Goal: Information Seeking & Learning: Learn about a topic

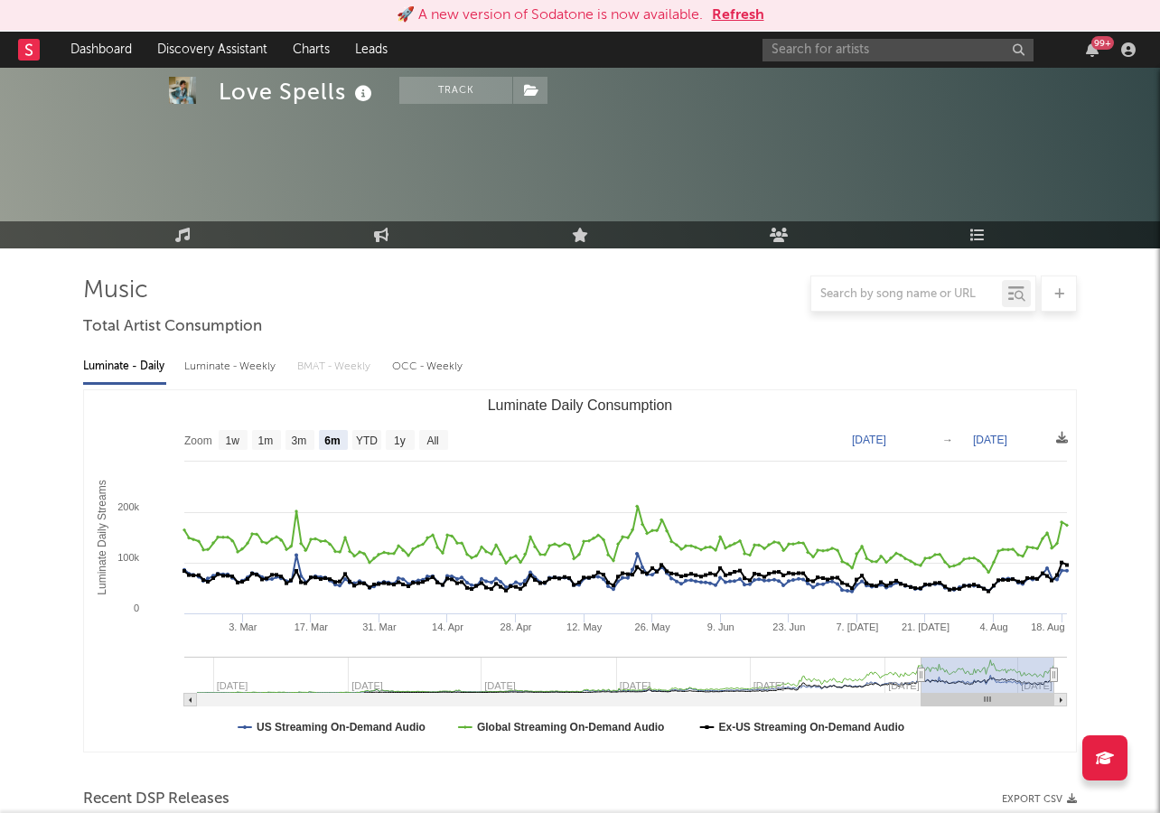
select select "6m"
select select "1w"
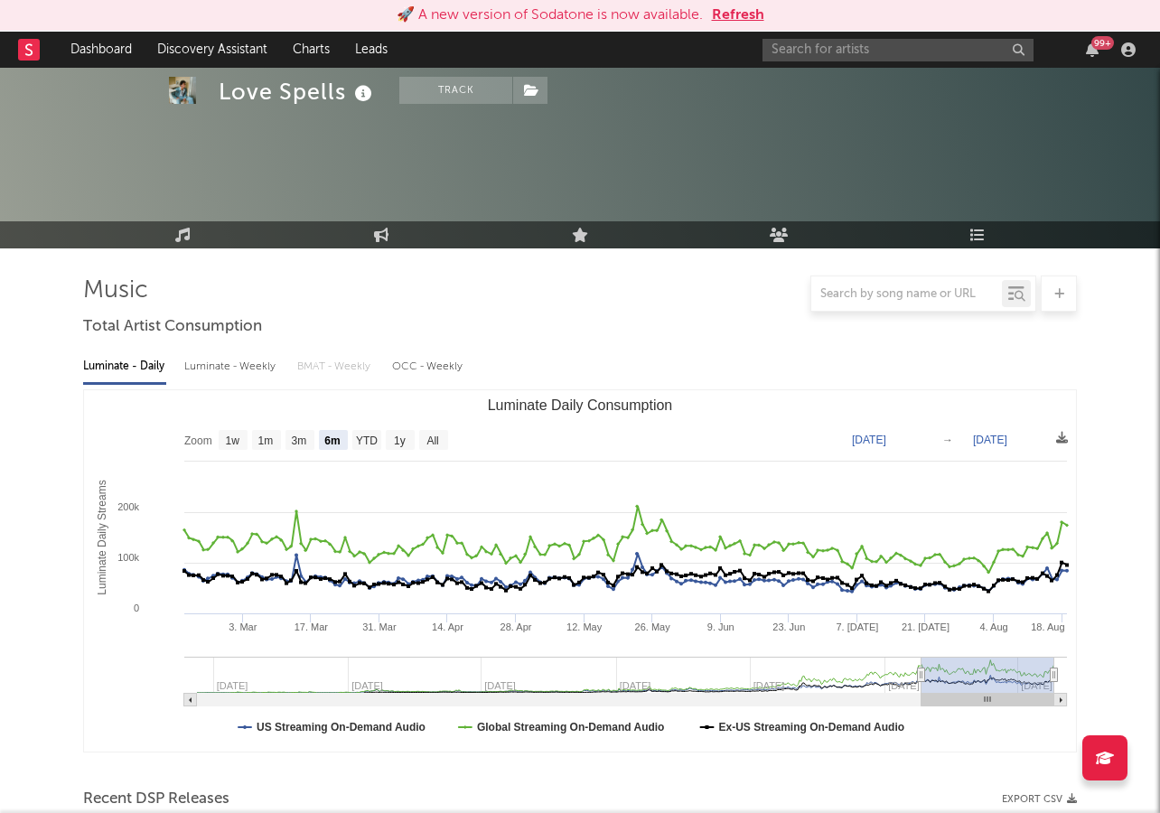
scroll to position [875, 0]
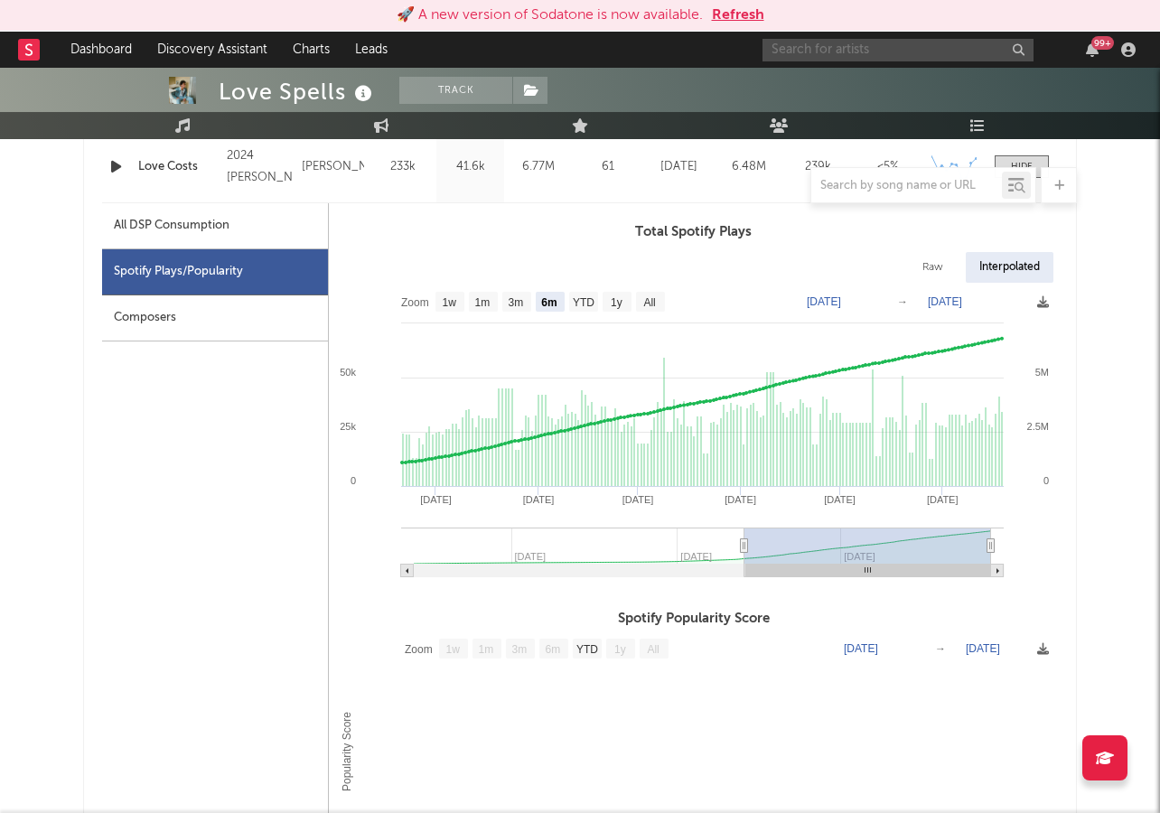
click at [797, 46] on input "text" at bounding box center [897, 50] width 271 height 23
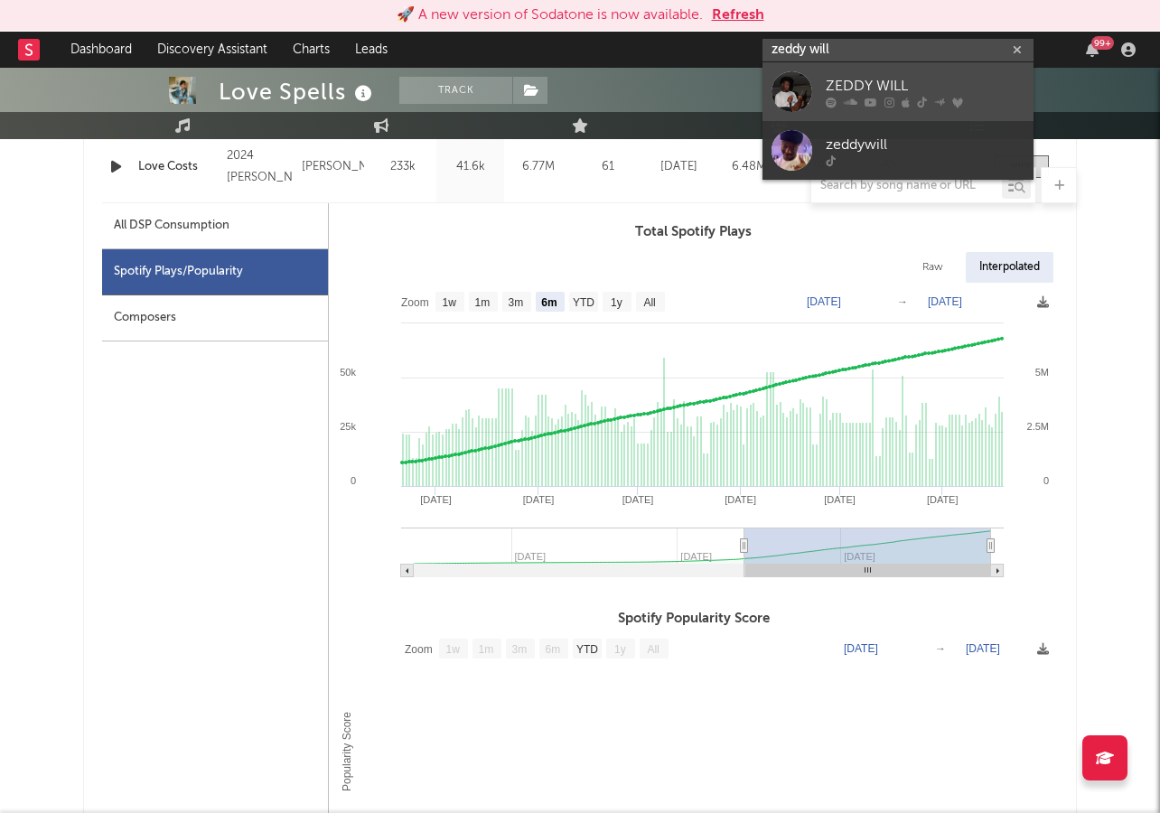
type input "zeddy will"
click at [870, 89] on div "ZEDDY WILL" at bounding box center [924, 86] width 199 height 22
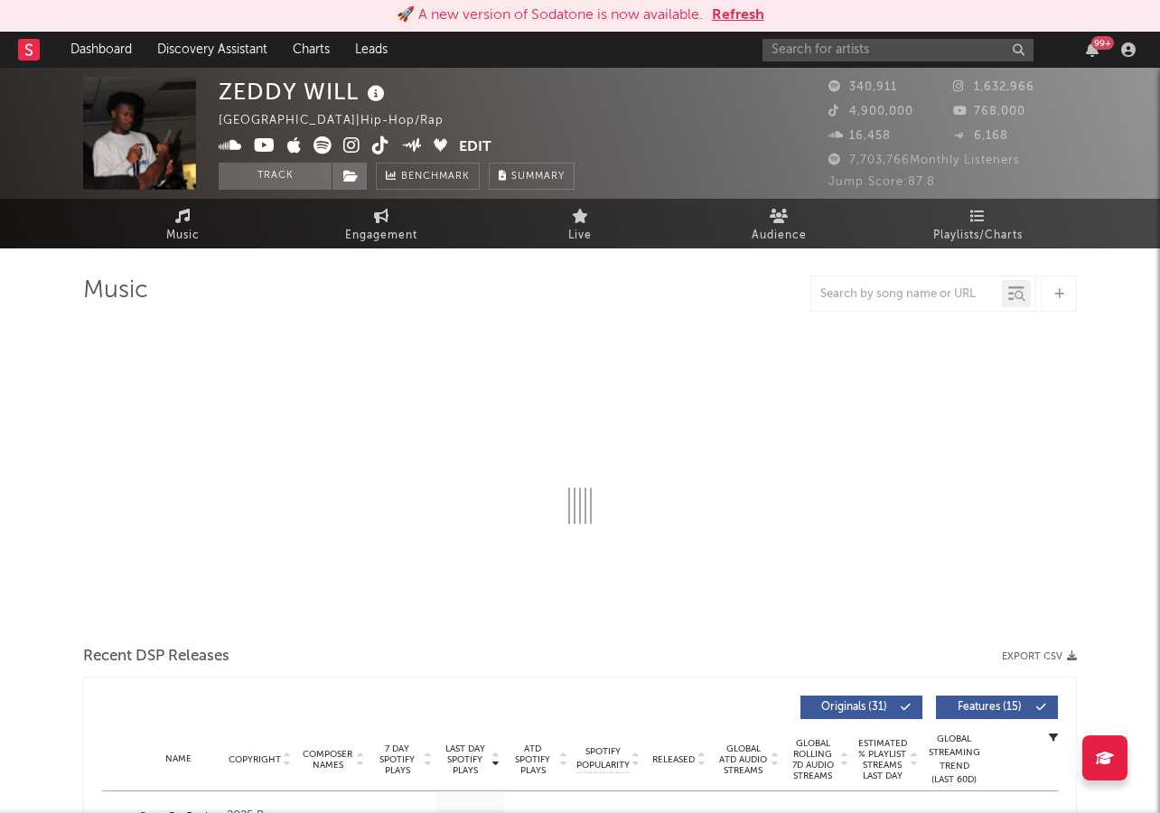
select select "6m"
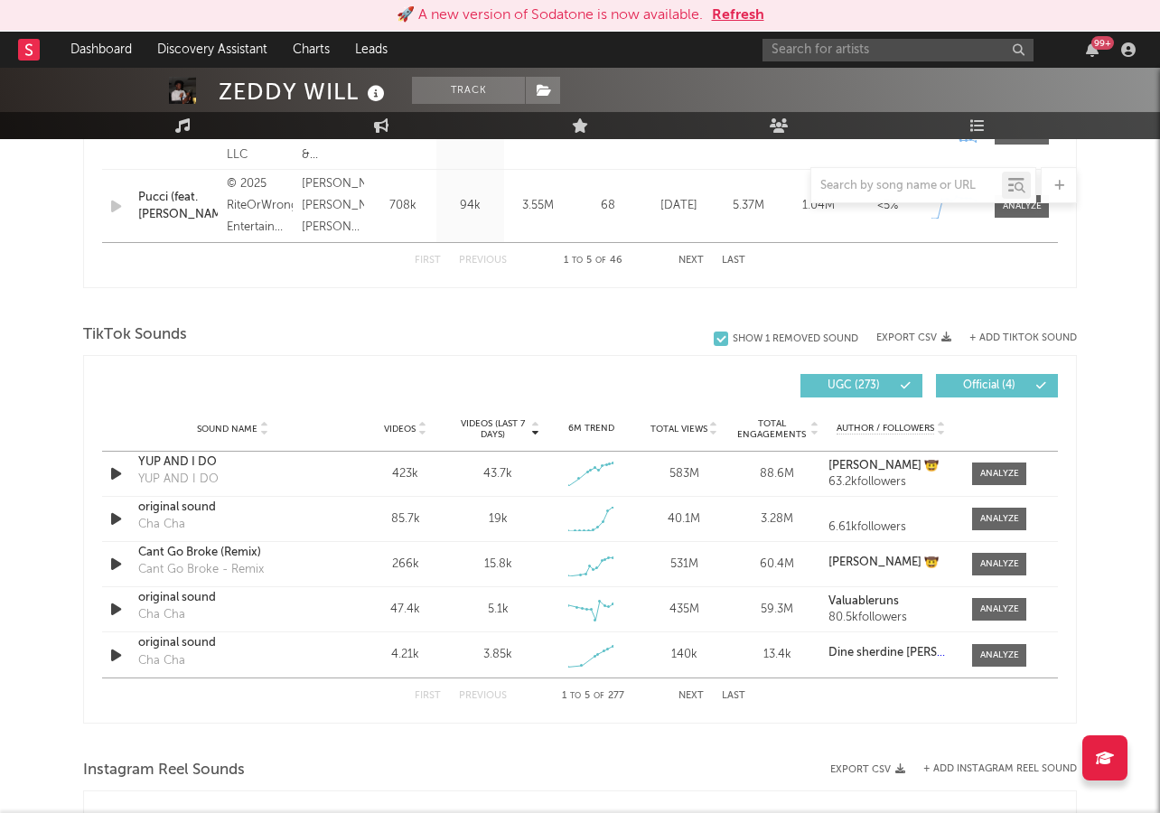
scroll to position [1072, 0]
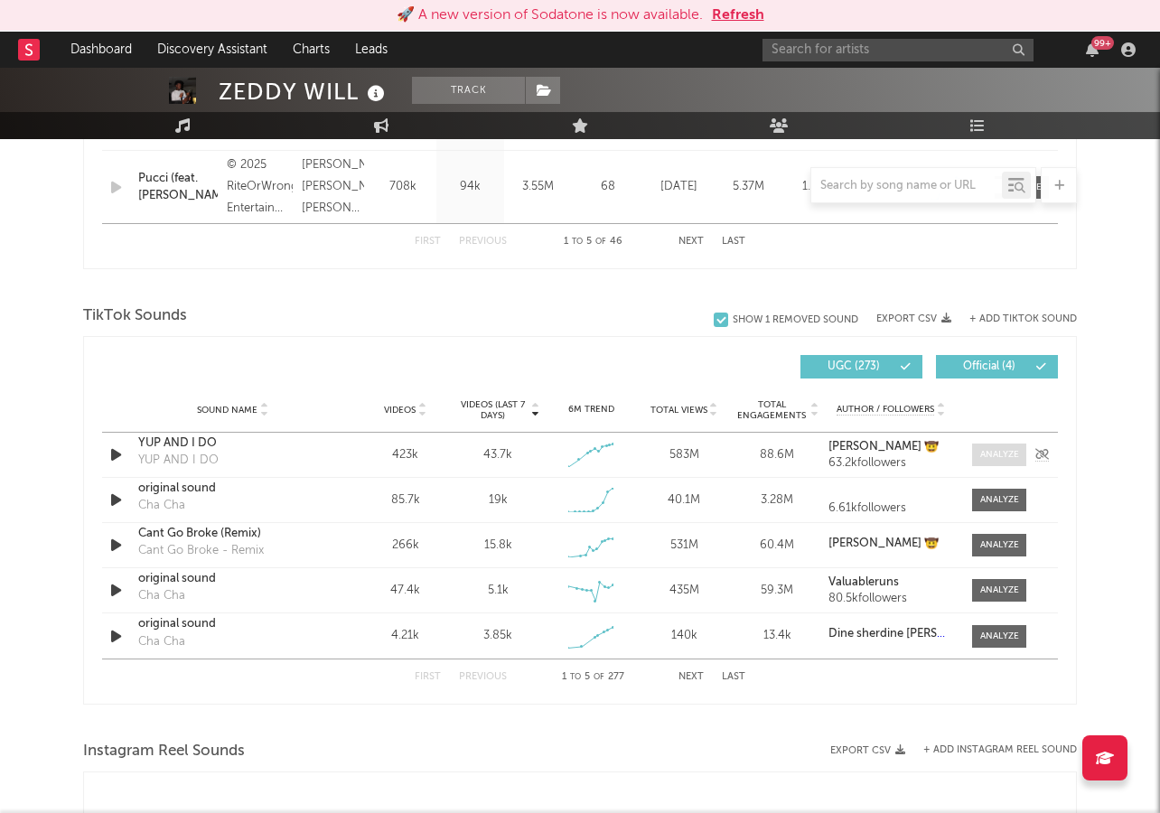
click at [994, 450] on div at bounding box center [999, 455] width 39 height 14
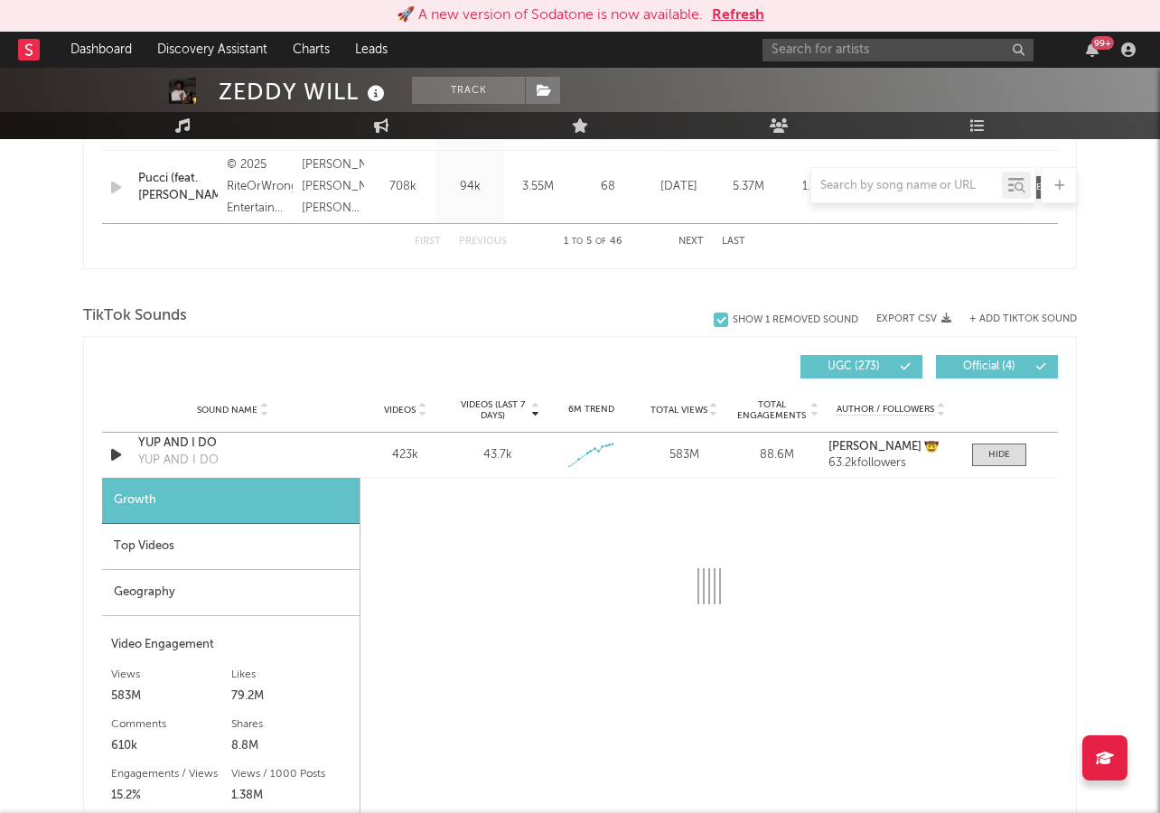
select select "1w"
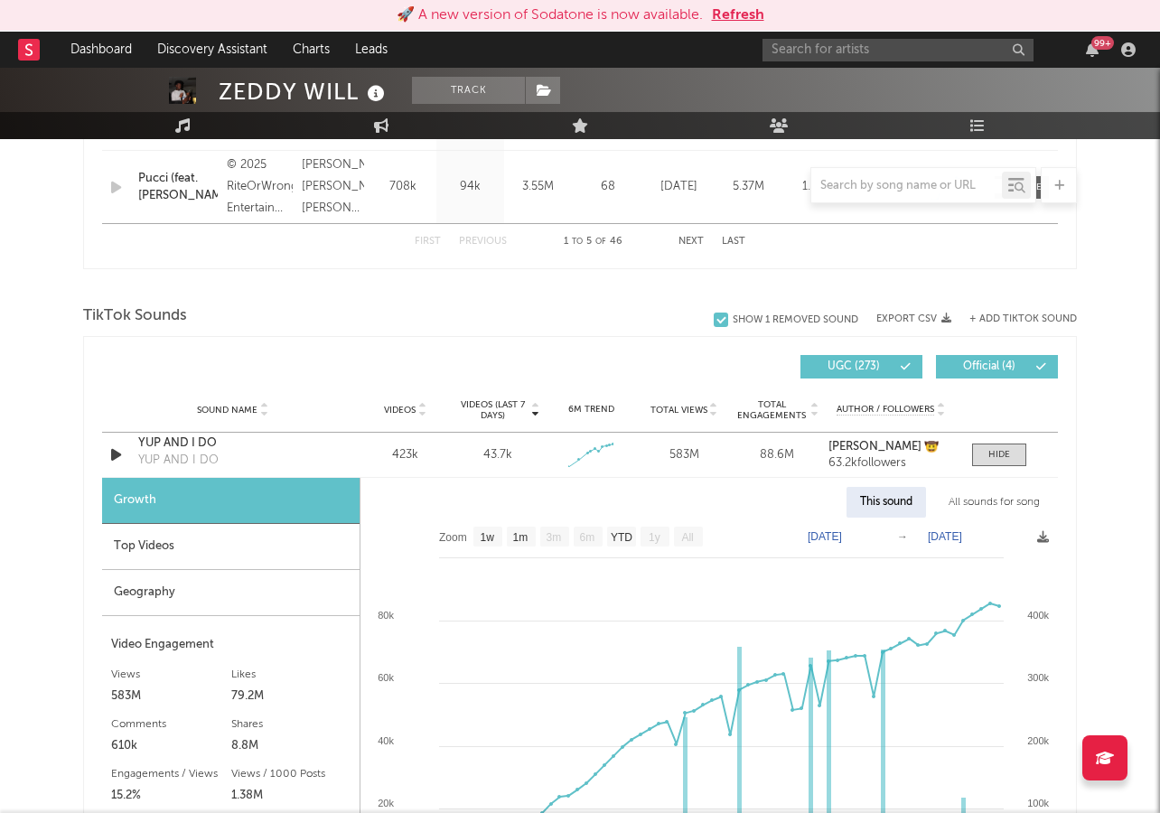
click at [156, 545] on div "Top Videos" at bounding box center [230, 547] width 257 height 46
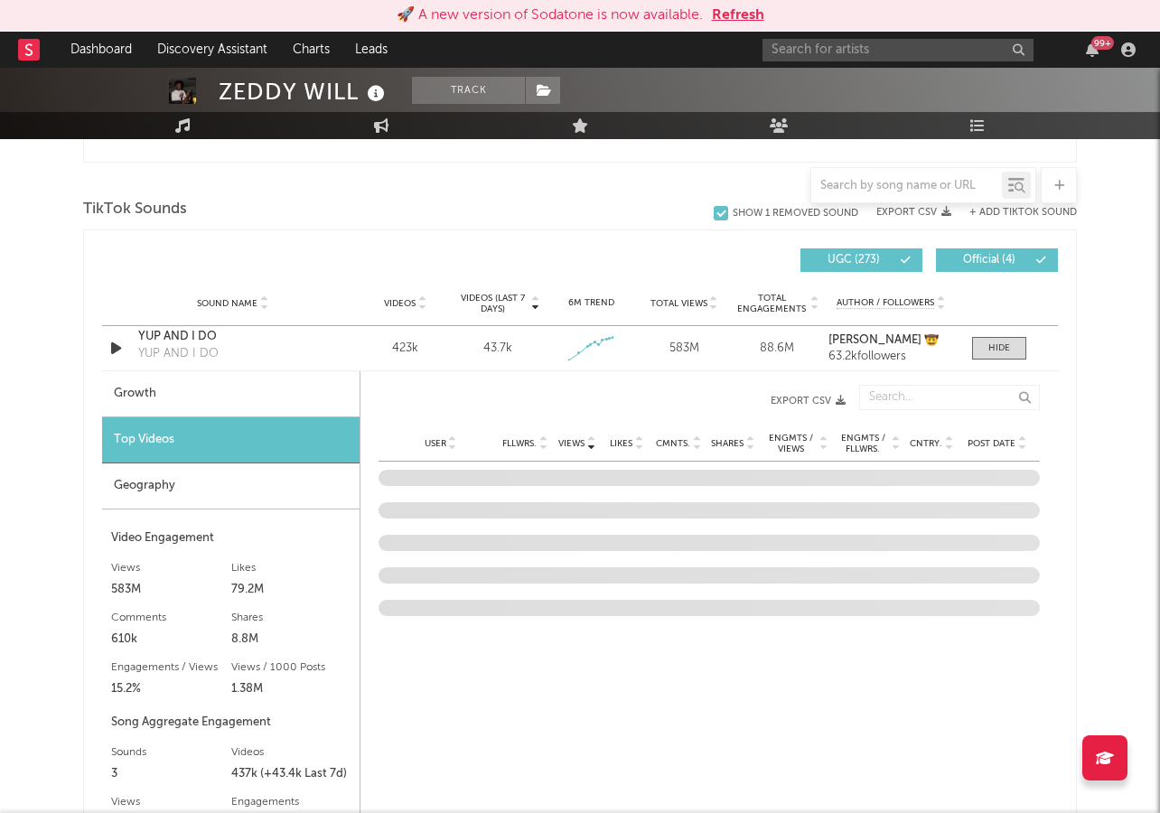
scroll to position [1216, 0]
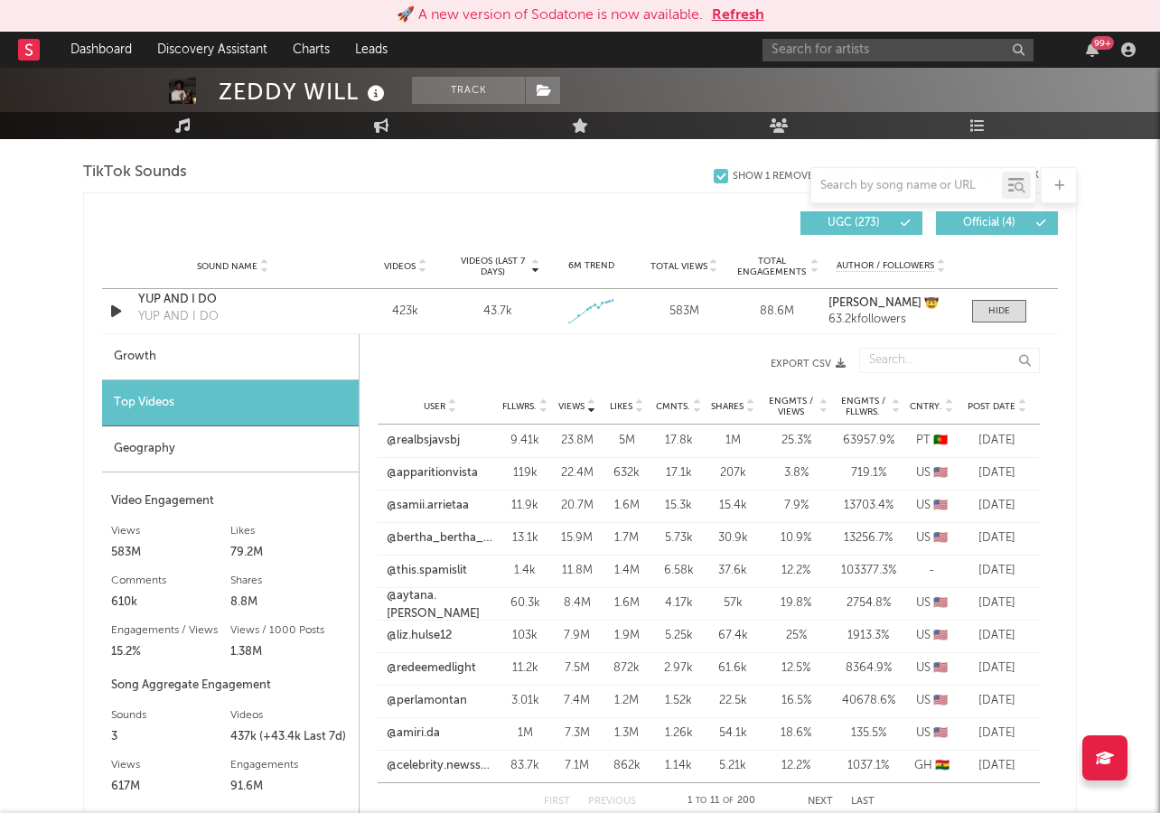
click at [201, 366] on div "Growth" at bounding box center [230, 357] width 256 height 46
select select "1w"
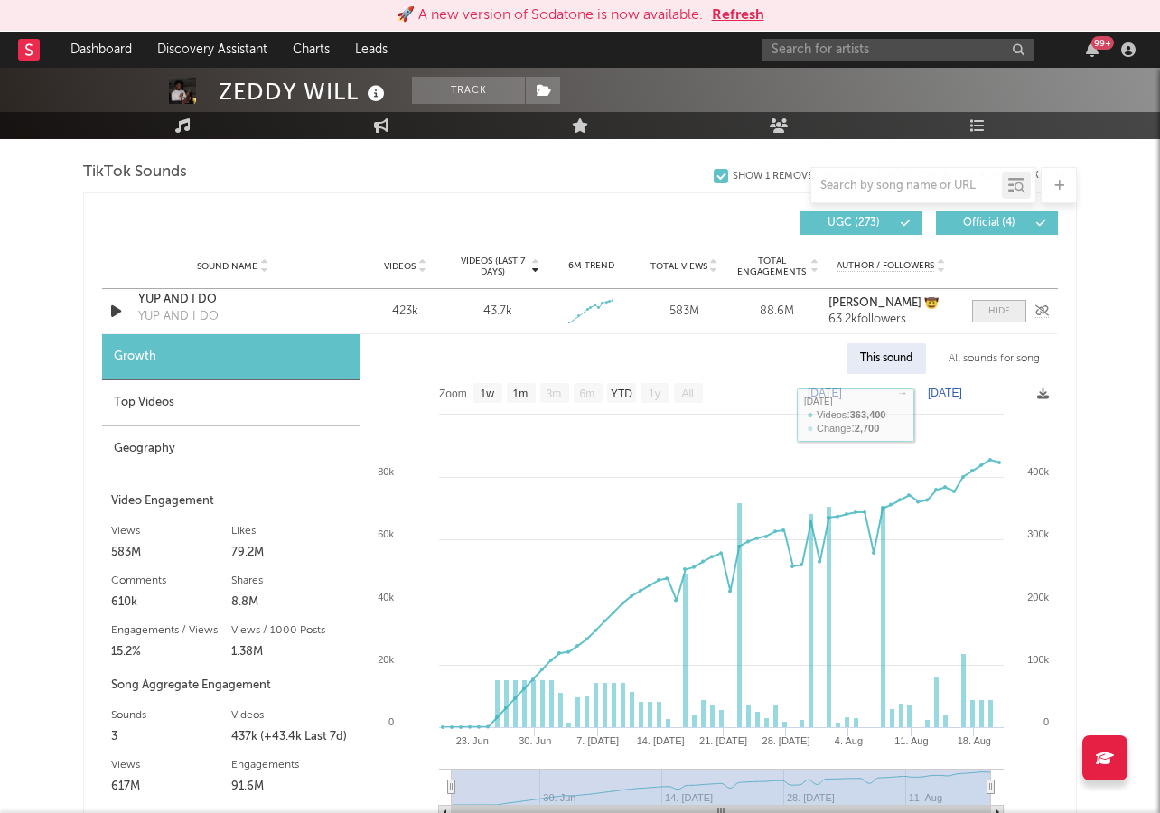
click at [991, 309] on div at bounding box center [999, 311] width 22 height 14
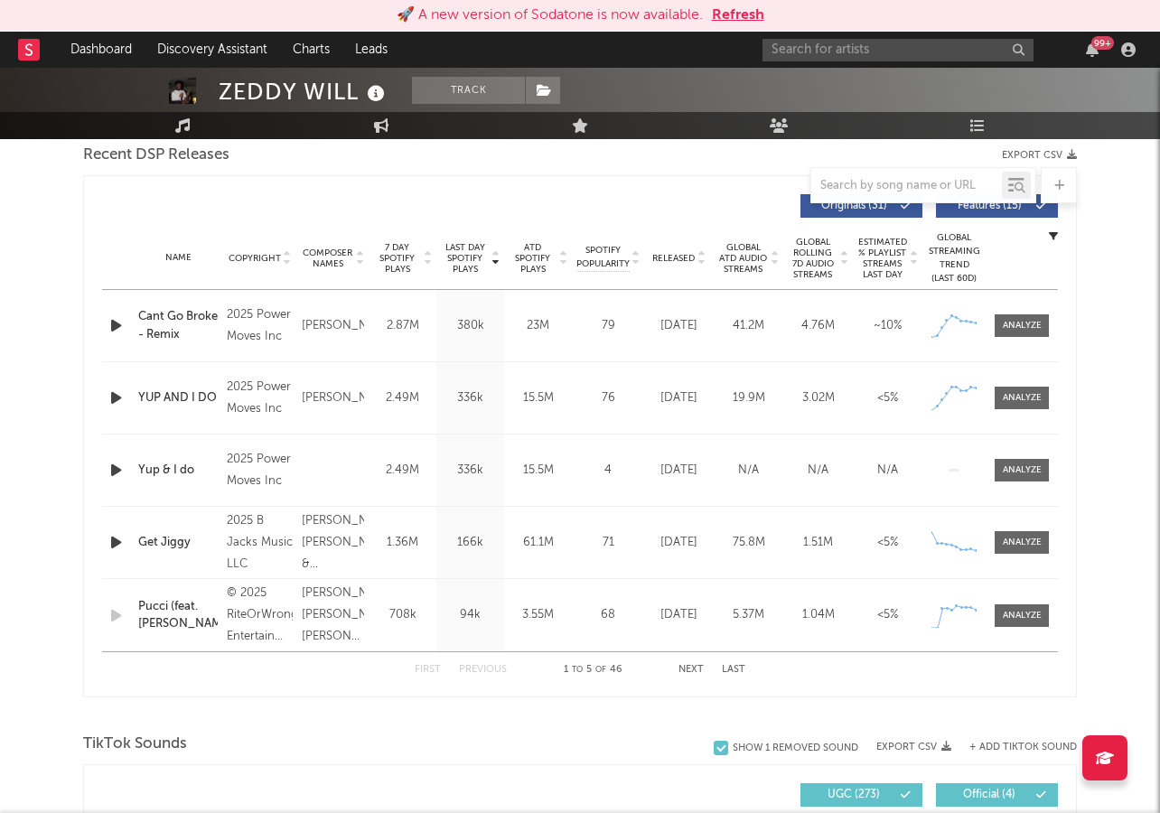
scroll to position [633, 0]
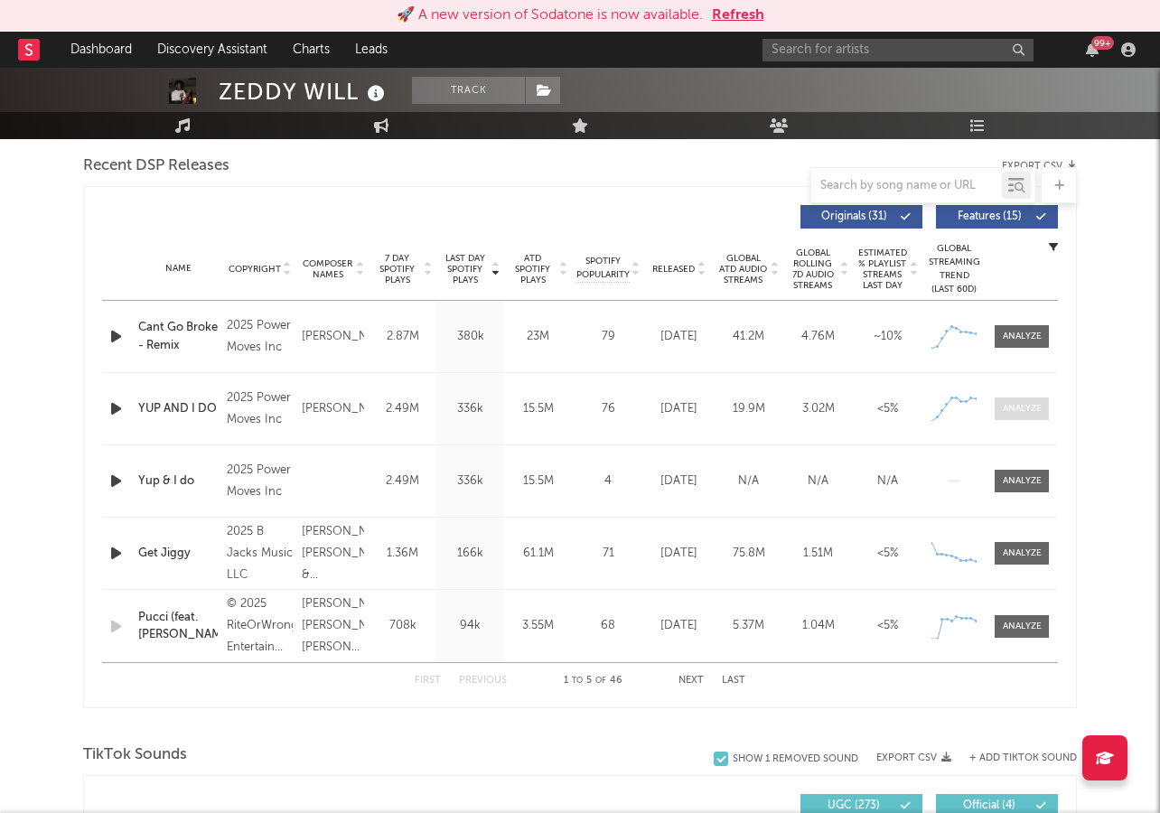
click at [1008, 404] on div at bounding box center [1021, 409] width 39 height 14
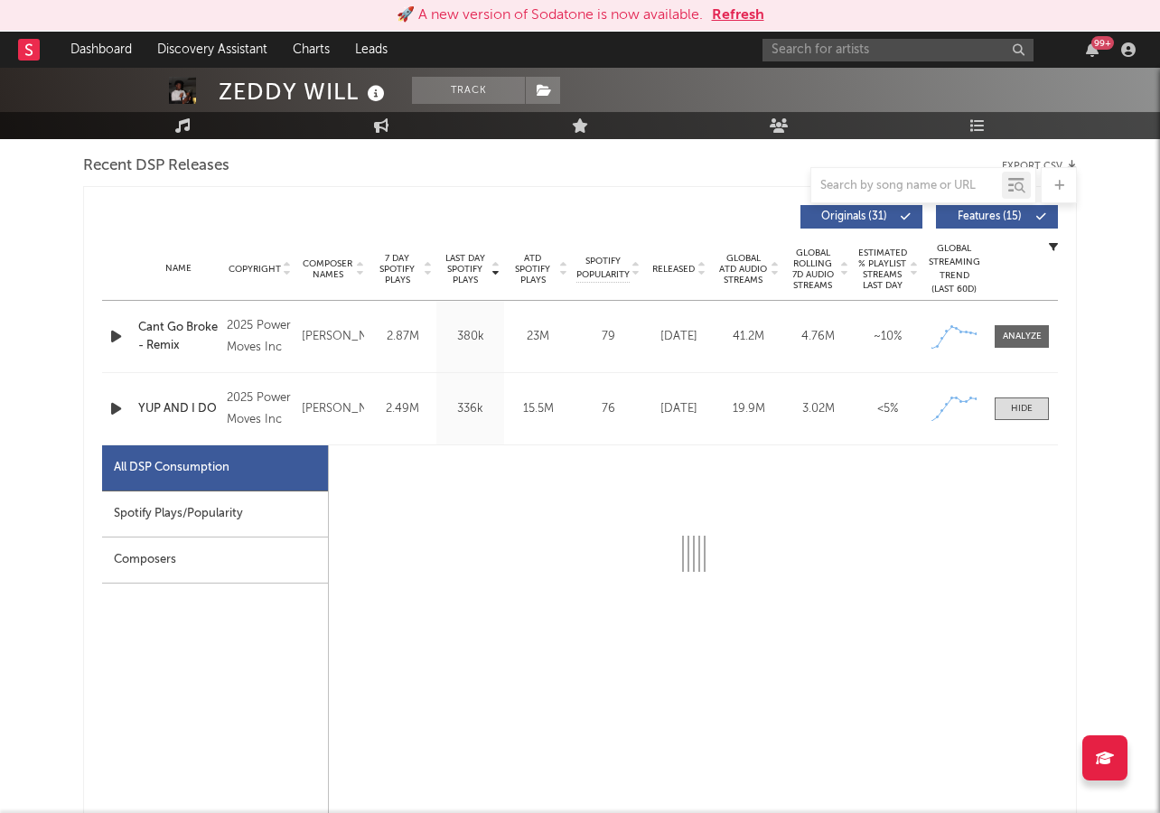
select select "1w"
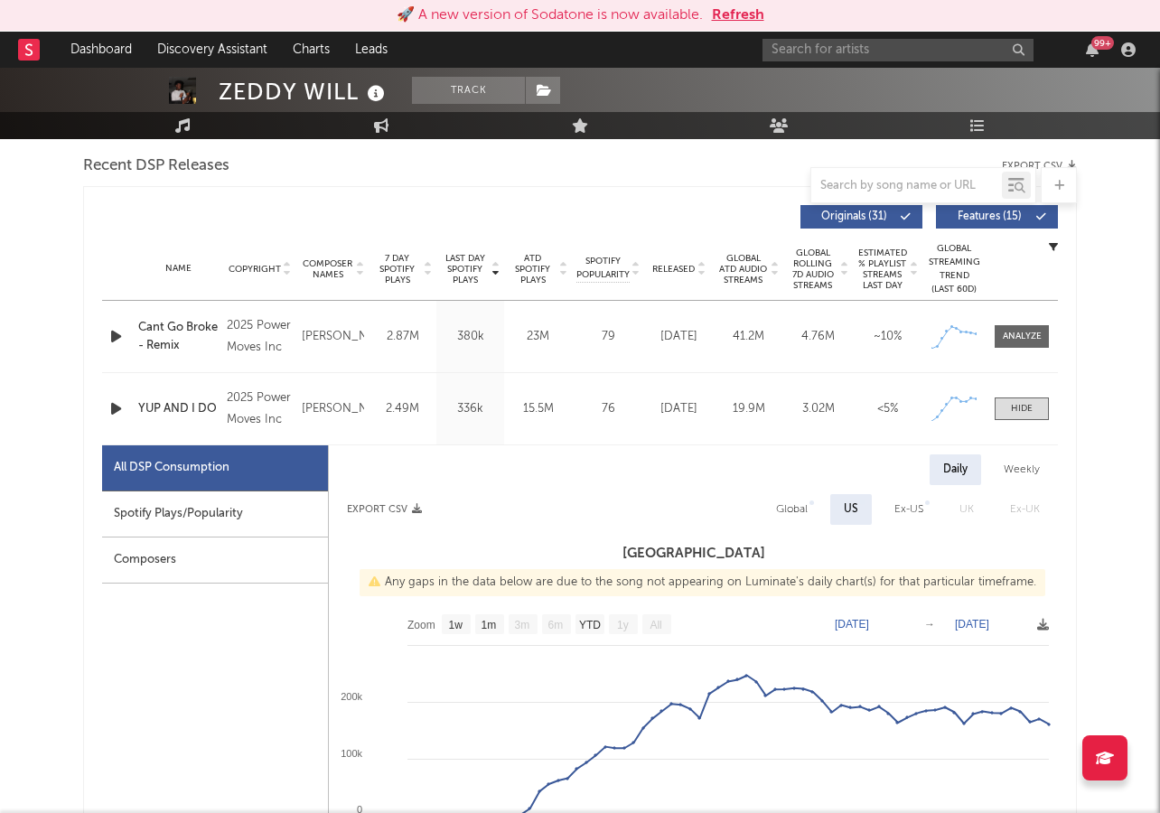
click at [221, 511] on div "Spotify Plays/Popularity" at bounding box center [215, 514] width 226 height 46
select select "1w"
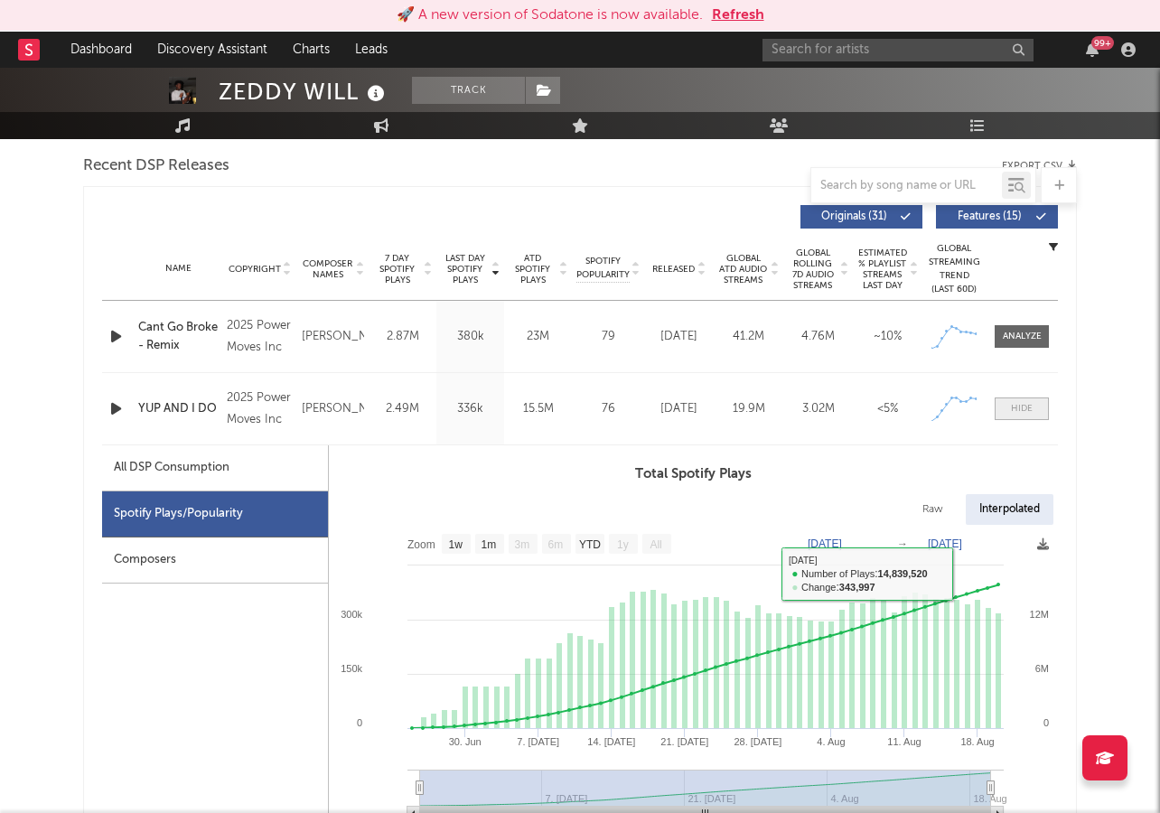
click at [1021, 400] on span at bounding box center [1021, 408] width 54 height 23
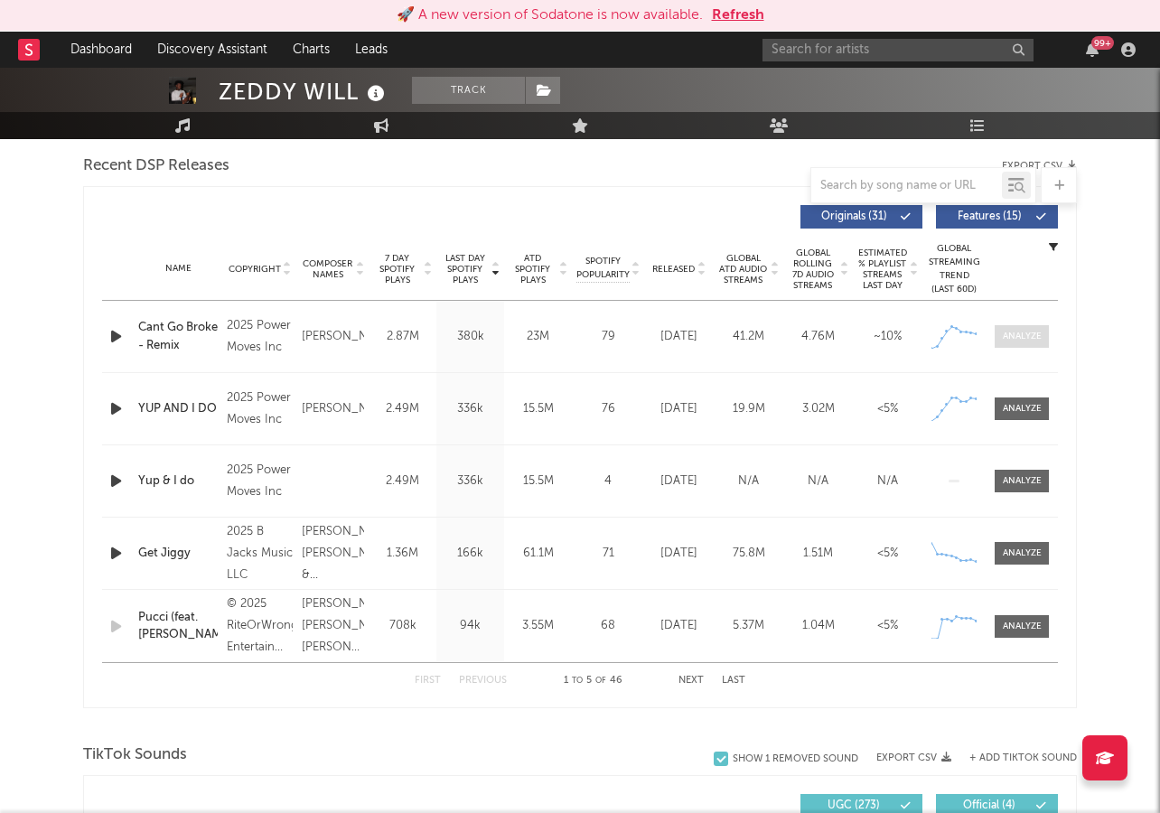
click at [1021, 335] on div at bounding box center [1021, 337] width 39 height 14
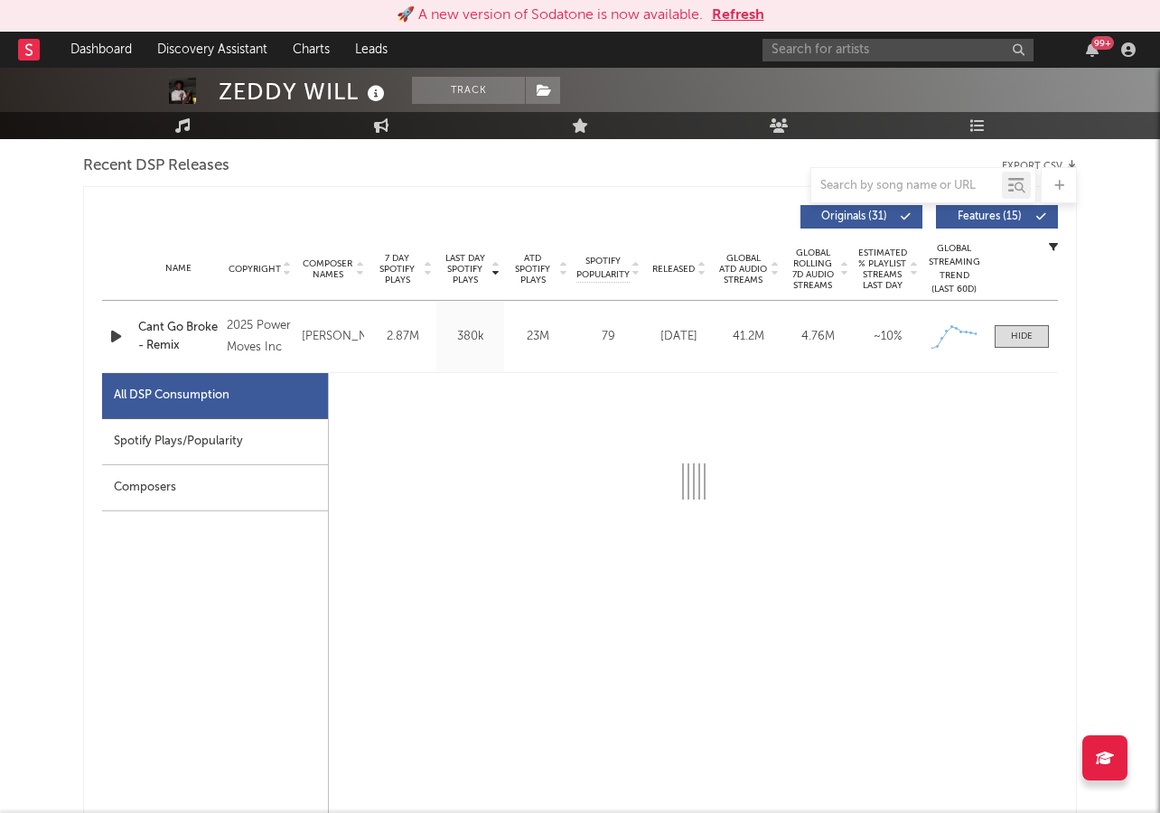
select select "1w"
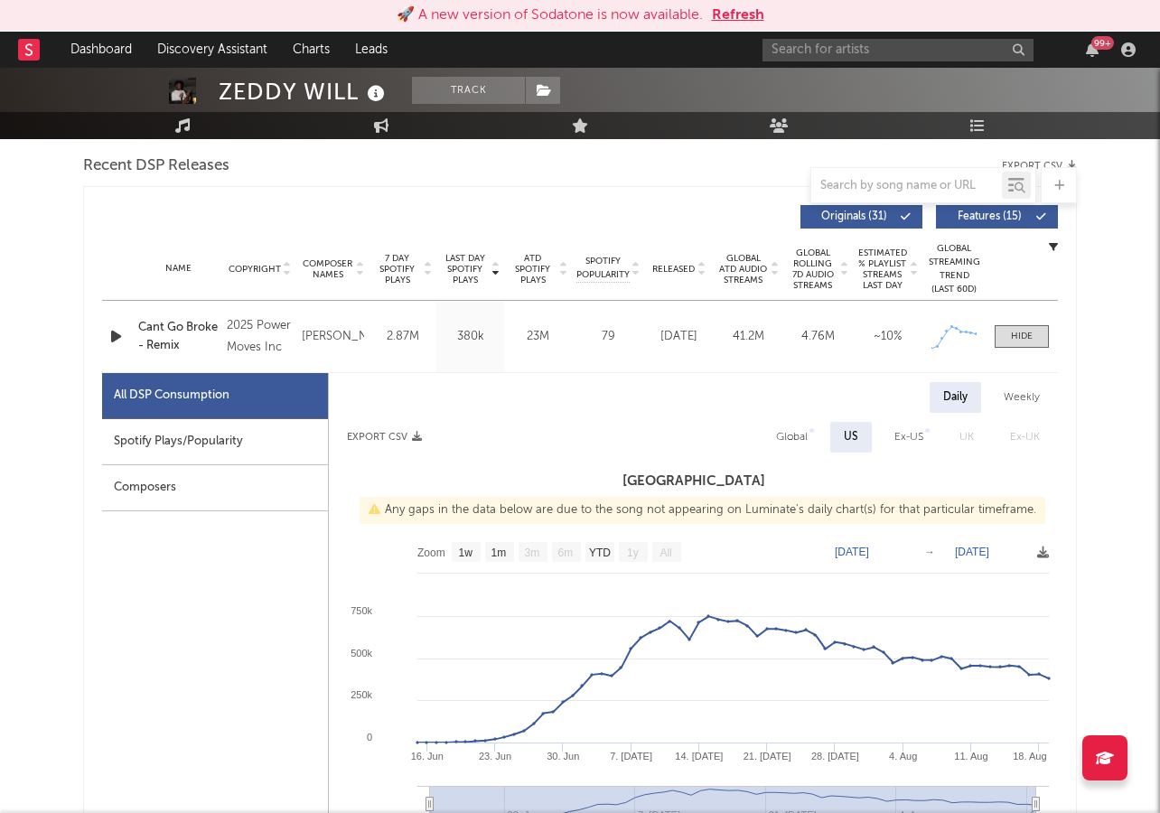
click at [168, 436] on div "Spotify Plays/Popularity" at bounding box center [215, 442] width 226 height 46
select select "1w"
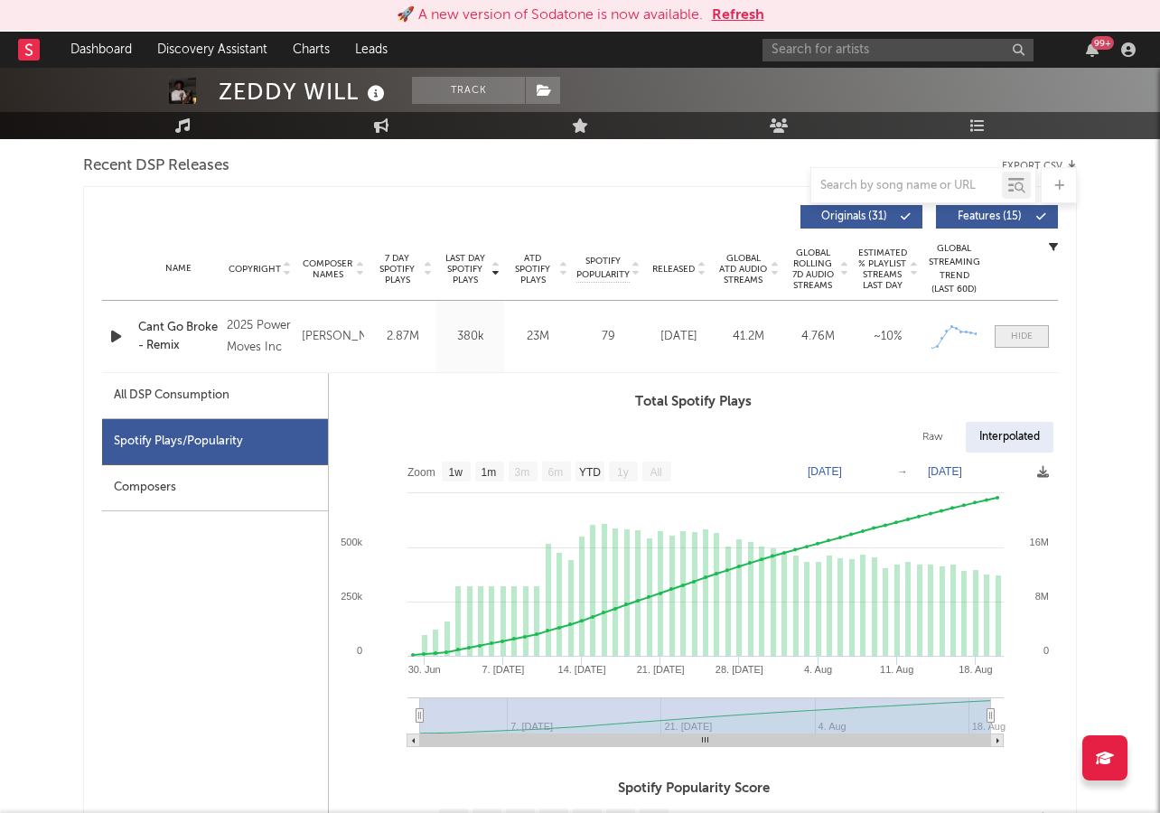
click at [1016, 332] on div at bounding box center [1022, 337] width 22 height 14
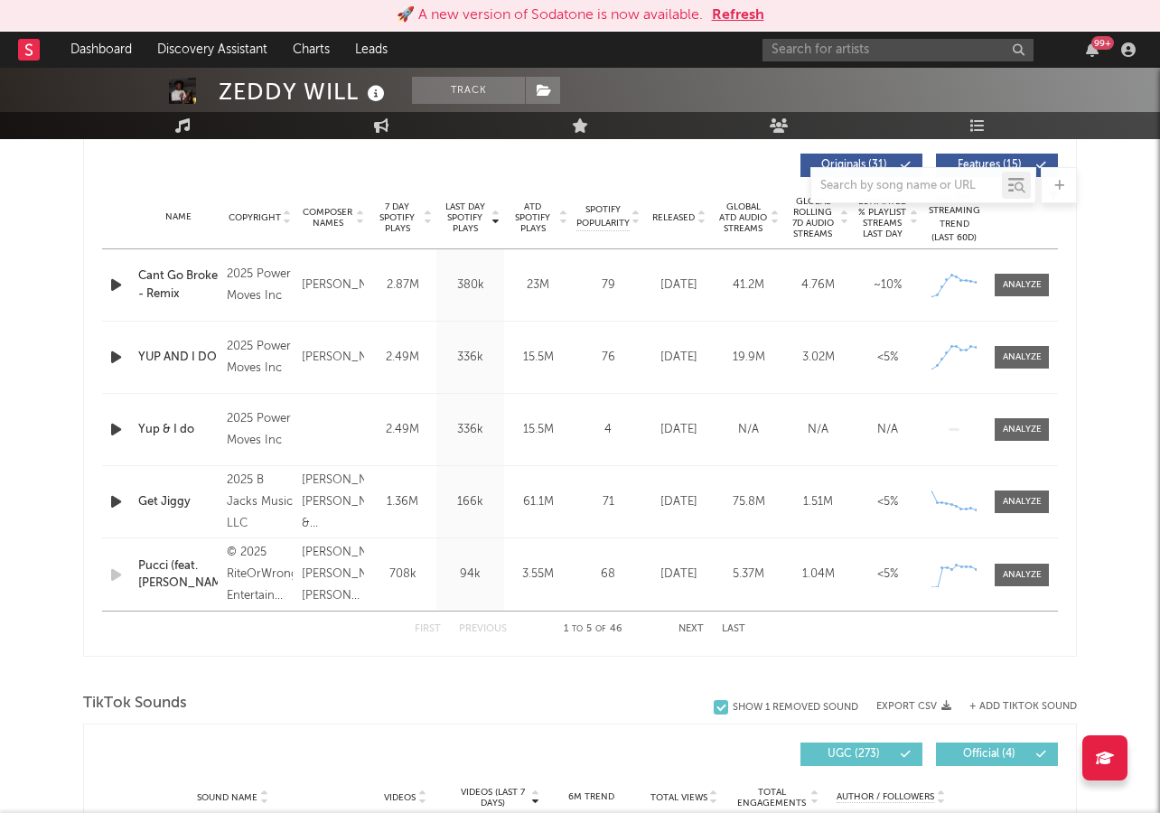
scroll to position [685, 0]
